Goal: Information Seeking & Learning: Learn about a topic

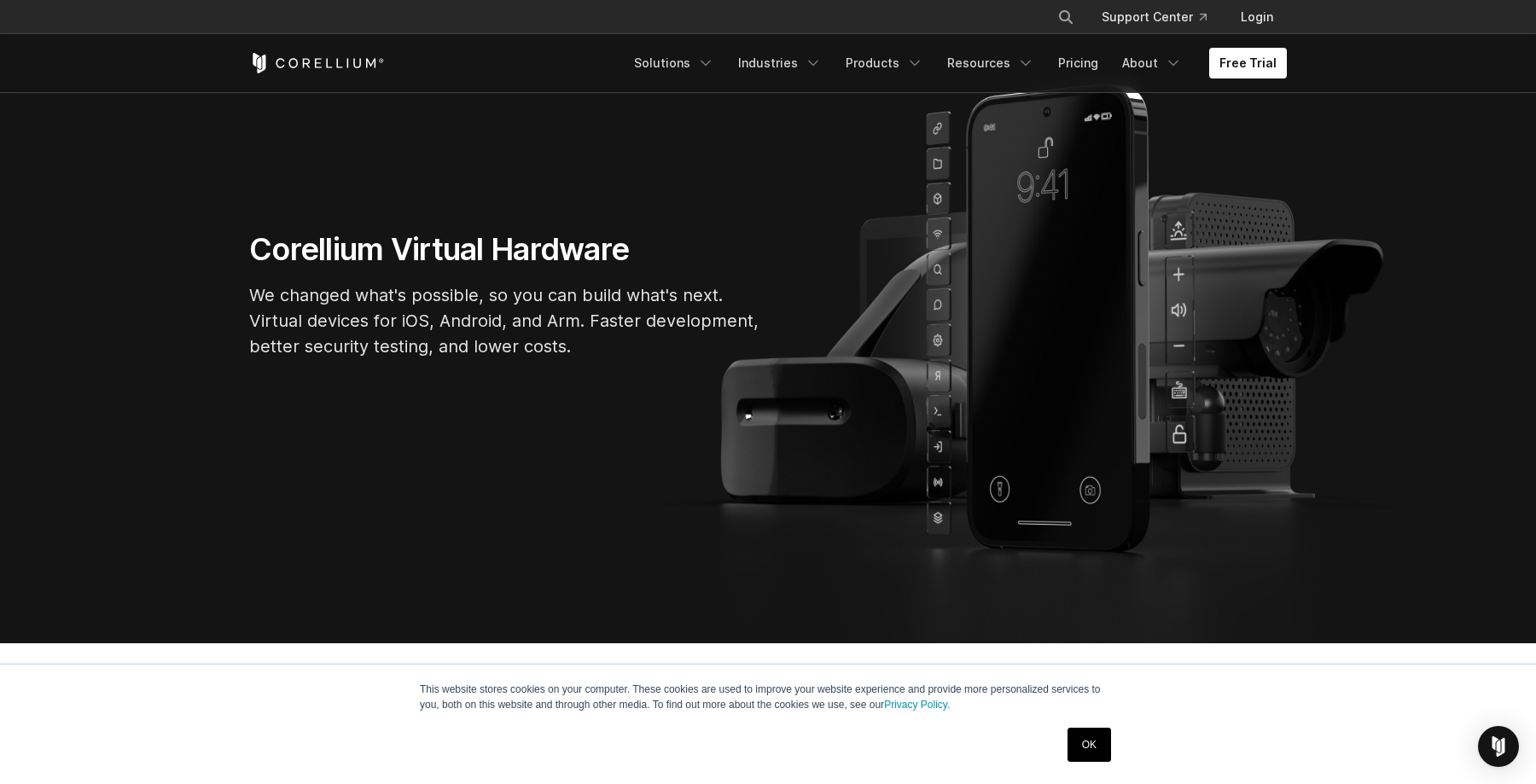
scroll to position [186, 0]
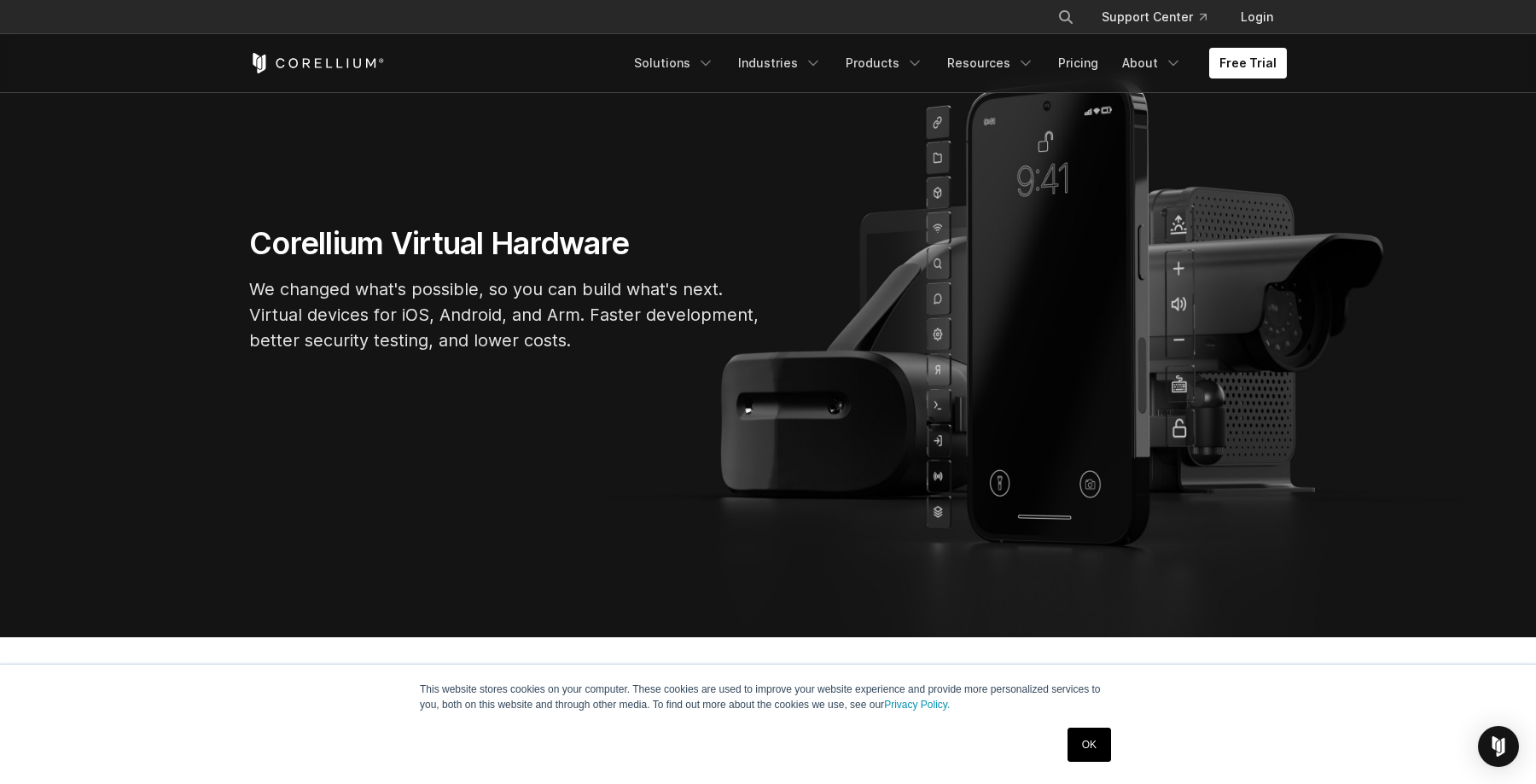
click at [1082, 740] on link "OK" at bounding box center [1089, 744] width 43 height 35
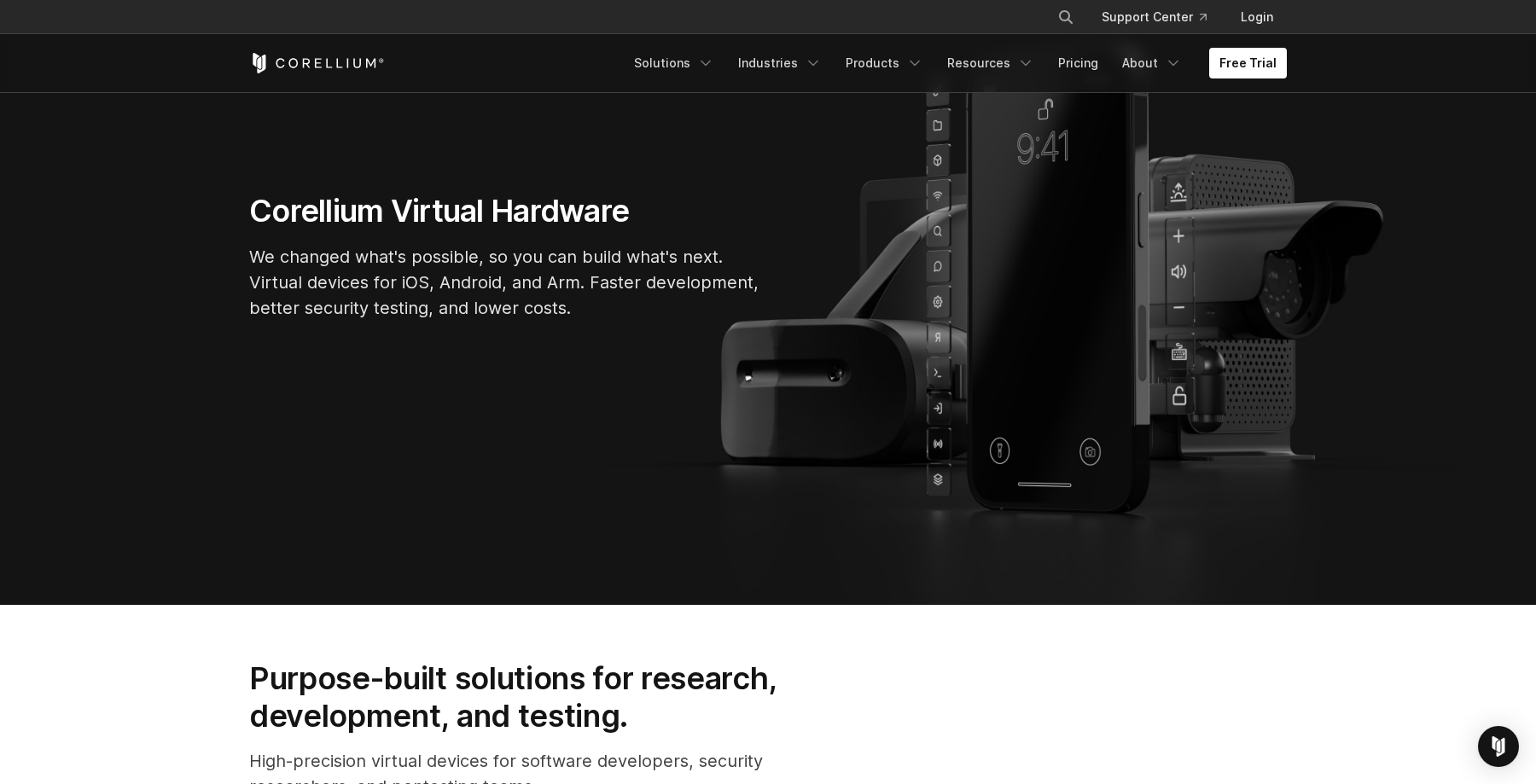
scroll to position [0, 0]
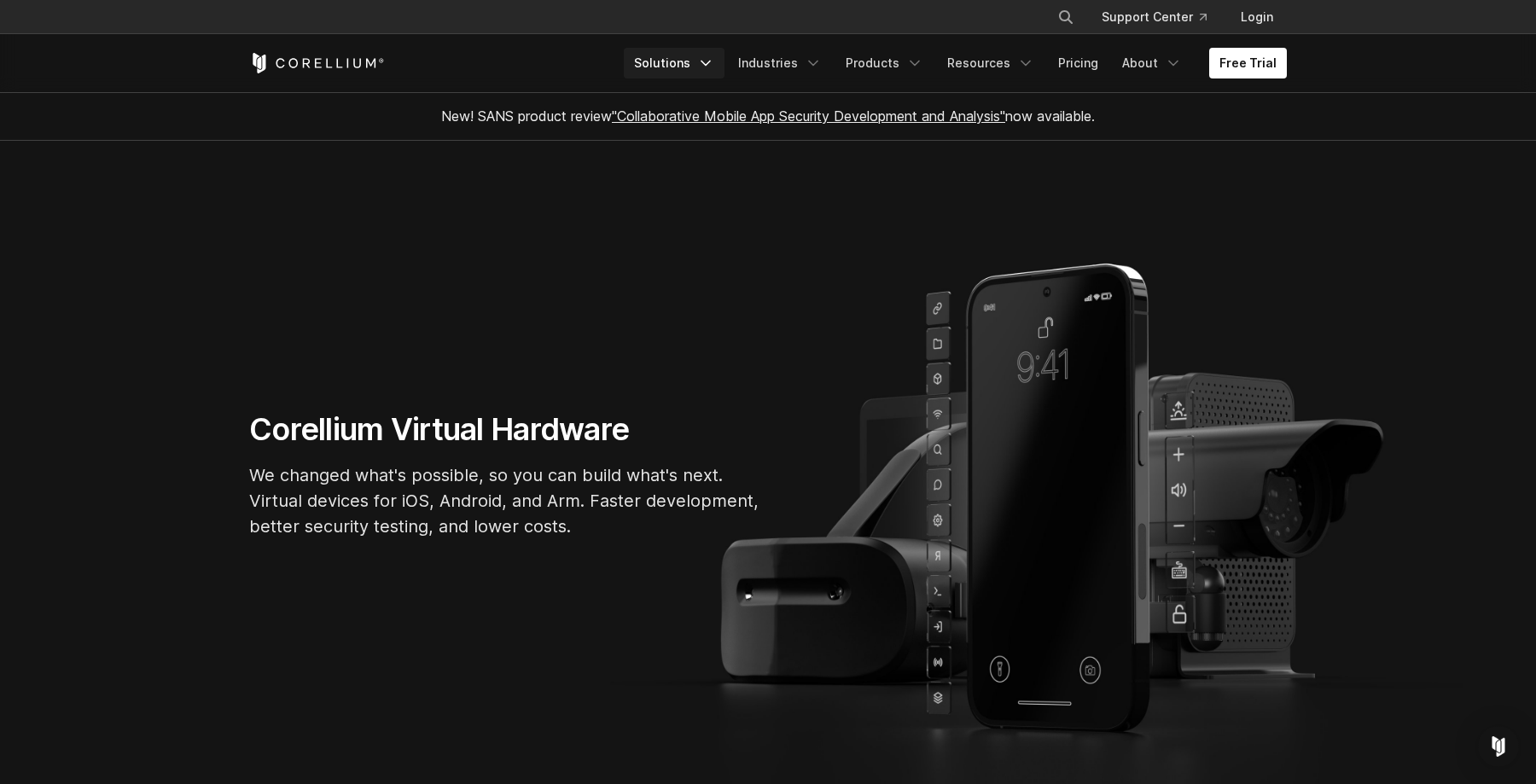
click at [714, 61] on icon "Navigation Menu" at bounding box center [706, 63] width 17 height 17
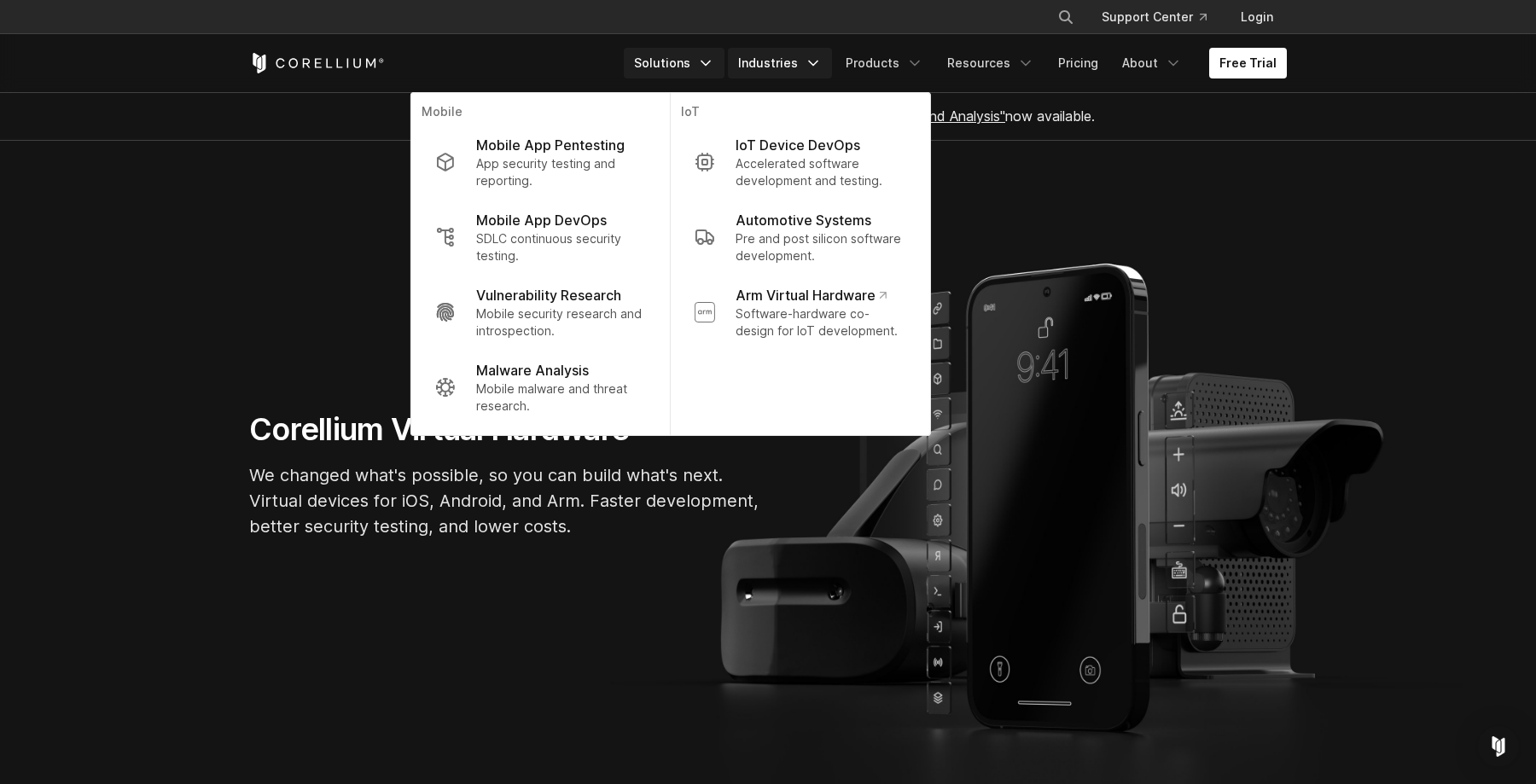
click at [795, 58] on link "Industries" at bounding box center [780, 63] width 104 height 31
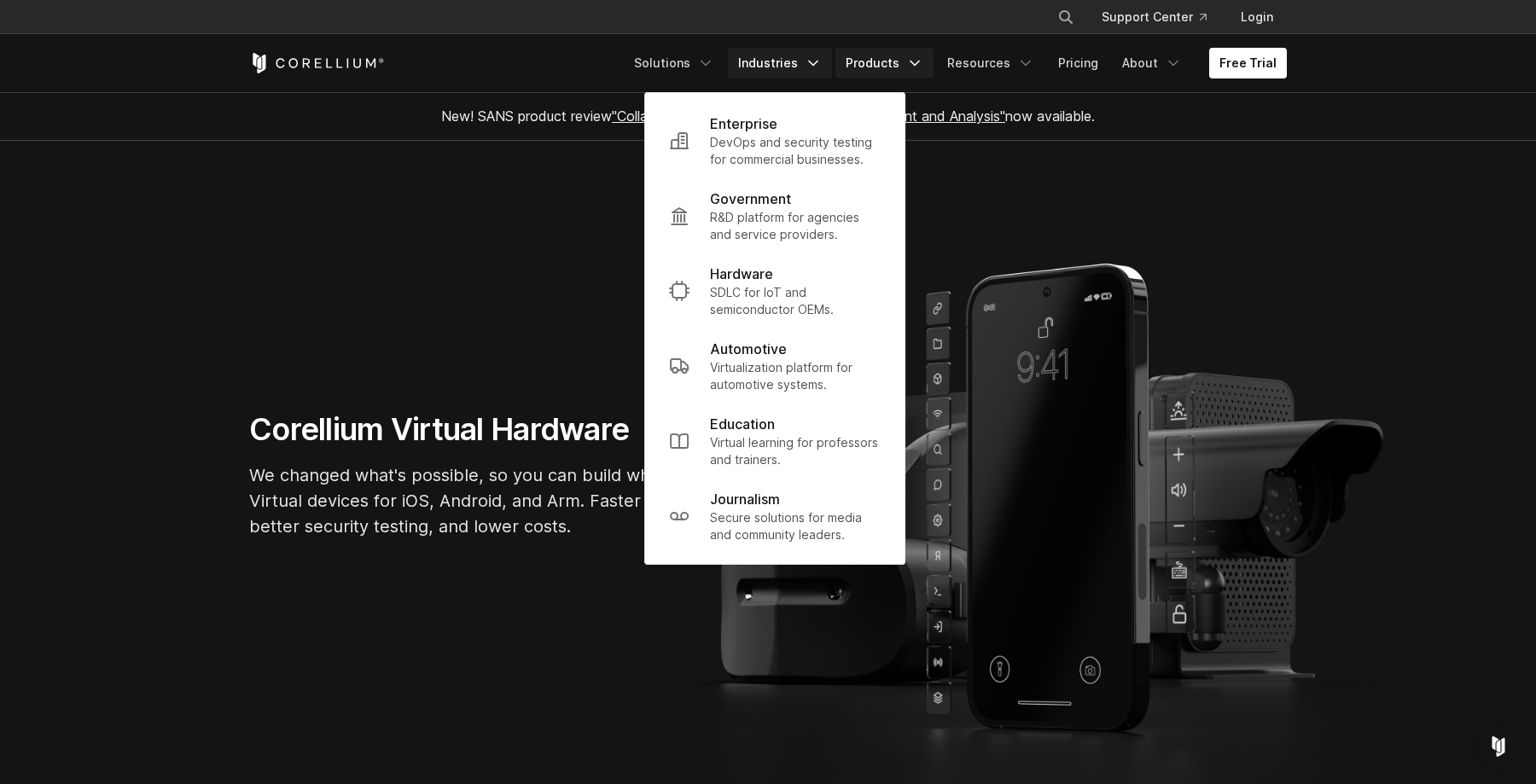
click at [901, 64] on link "Products" at bounding box center [884, 63] width 98 height 31
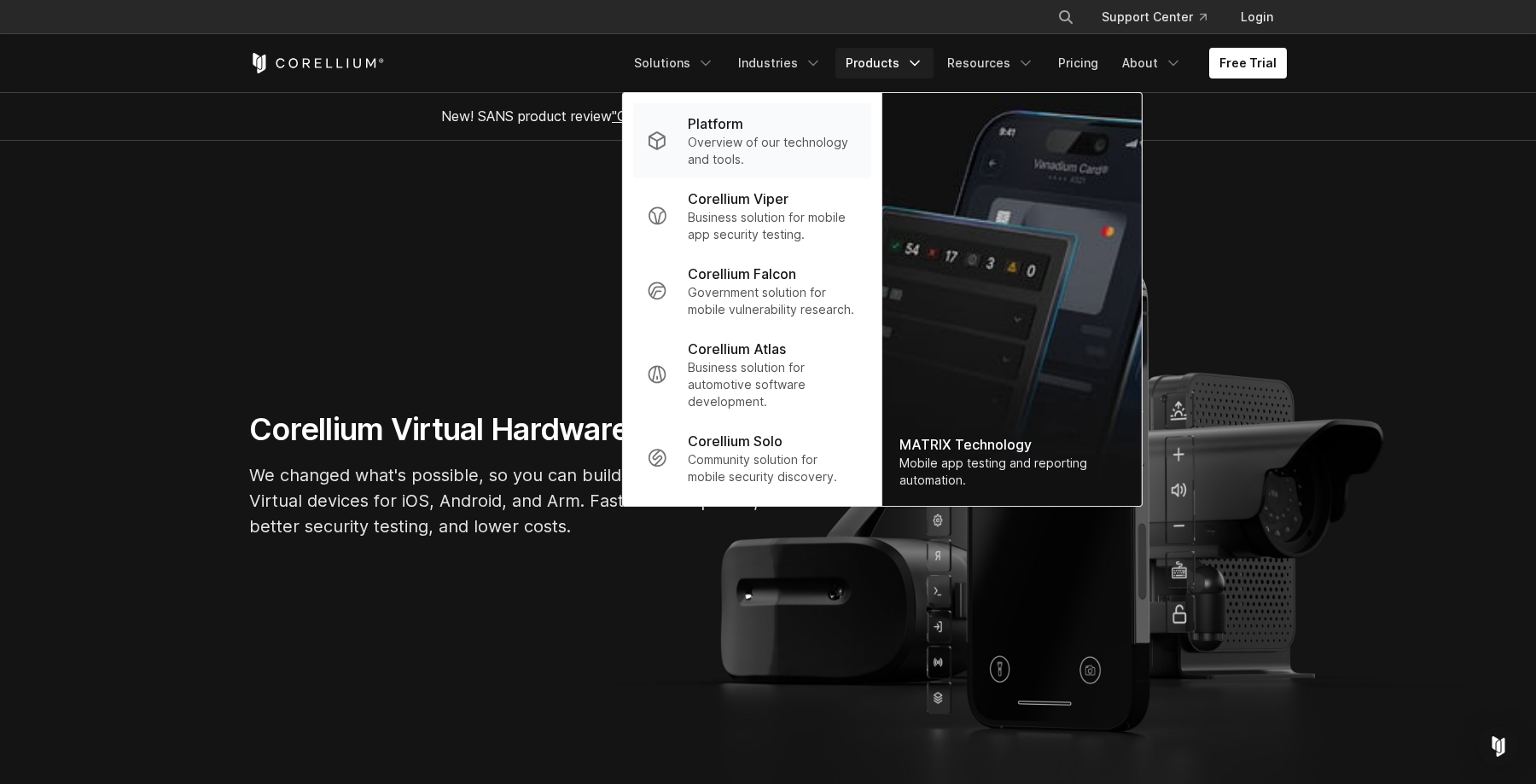
click at [731, 140] on p "Overview of our technology and tools." at bounding box center [773, 150] width 170 height 35
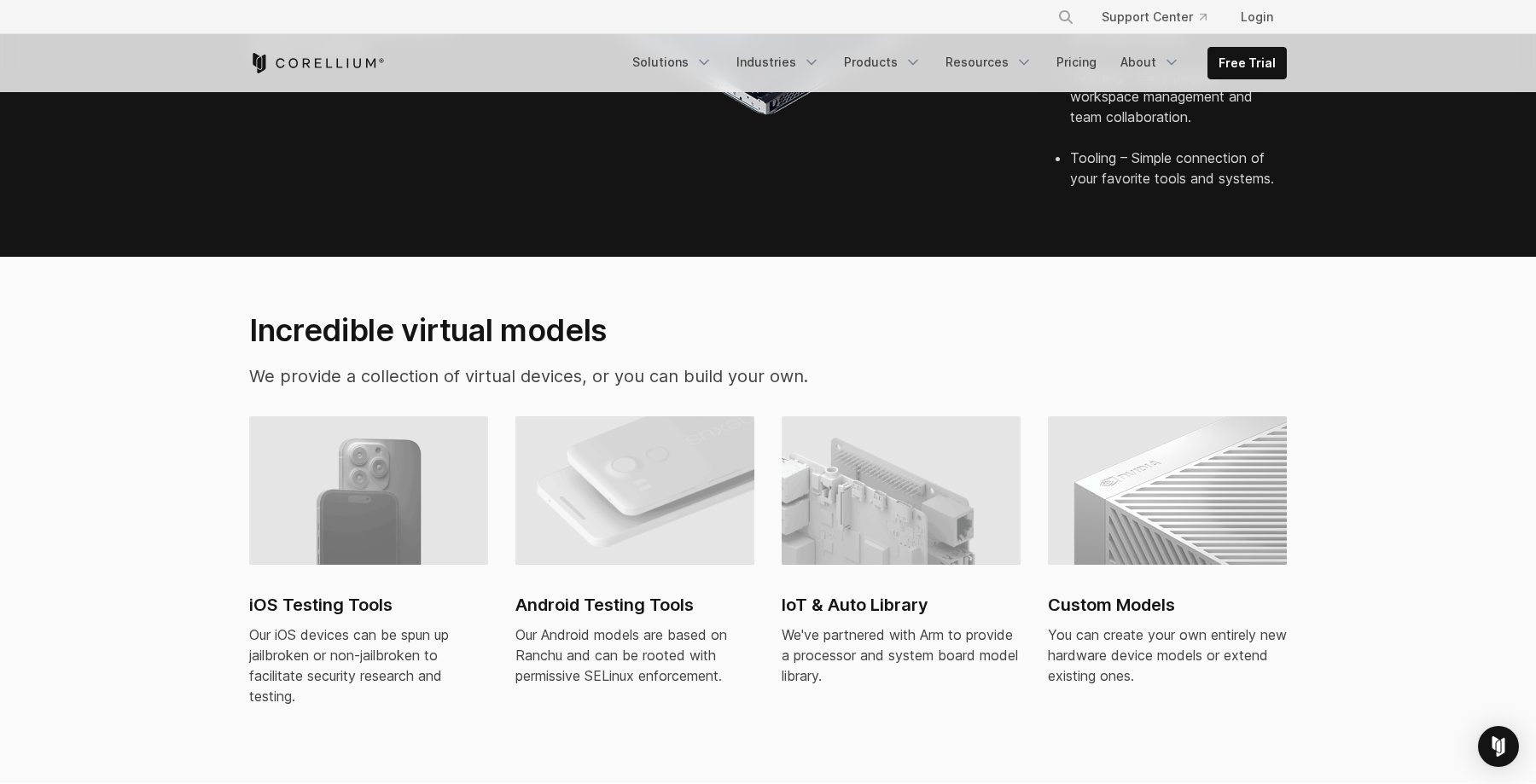
scroll to position [950, 0]
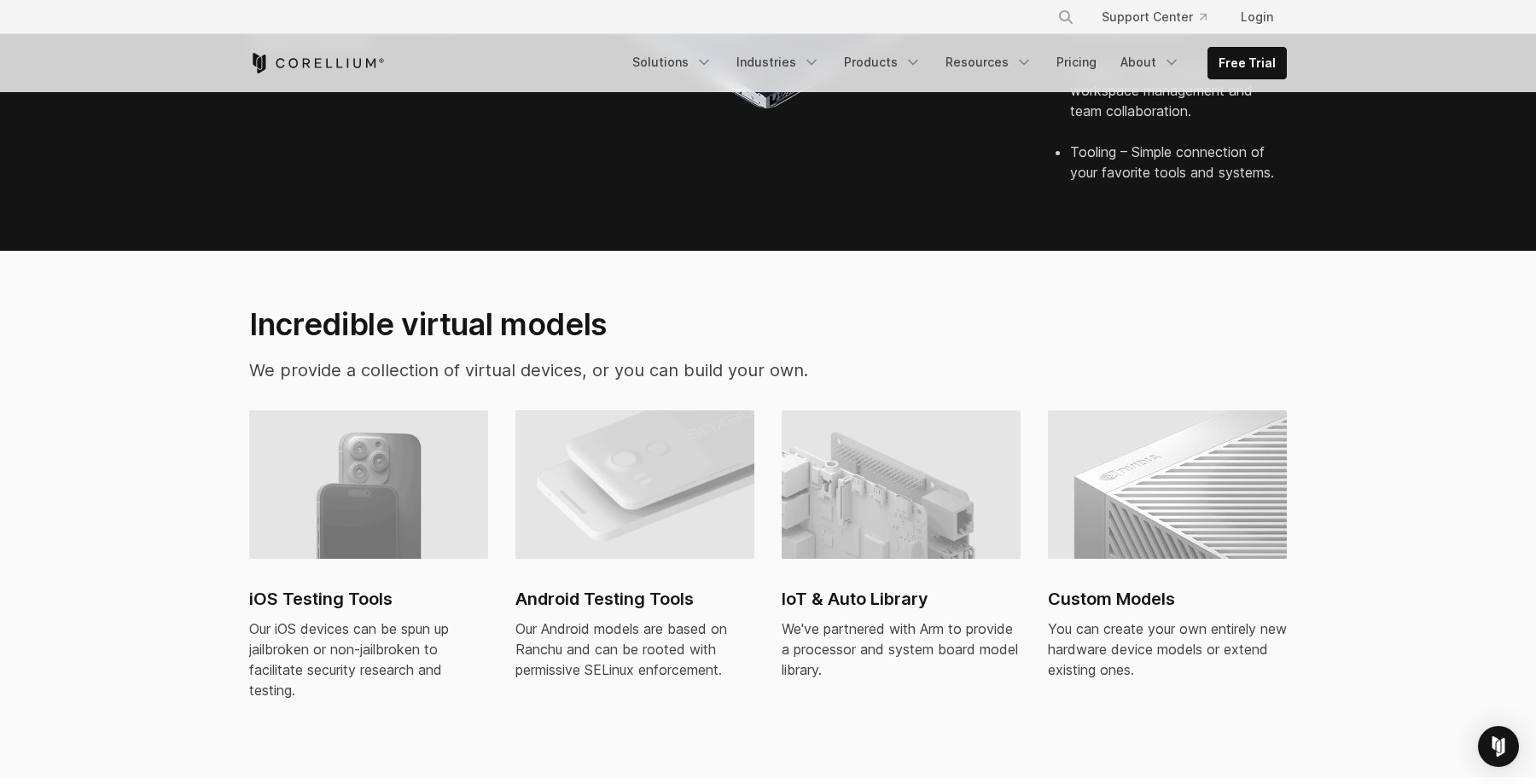
click at [613, 586] on h2 "Android Testing Tools" at bounding box center [635, 598] width 239 height 26
